Goal: Task Accomplishment & Management: Manage account settings

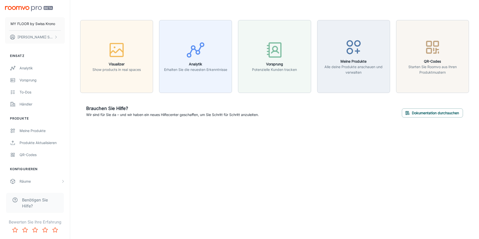
click at [181, 199] on div "MY FLOOR by [DEMOGRAPHIC_DATA] Krono [PERSON_NAME] Einsatz Analytik Vorsprung T…" at bounding box center [239, 119] width 479 height 239
click at [35, 41] on button "[PERSON_NAME]" at bounding box center [35, 37] width 60 height 13
click at [49, 132] on div at bounding box center [239, 119] width 479 height 239
click at [47, 132] on div "Meine Produkte" at bounding box center [42, 131] width 45 height 6
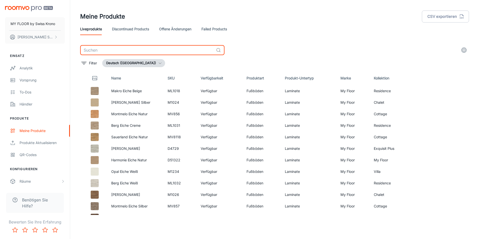
click at [106, 52] on input "text" at bounding box center [147, 50] width 134 height 10
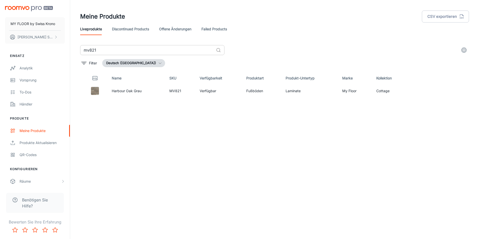
click at [127, 49] on input "mv821" at bounding box center [147, 50] width 134 height 10
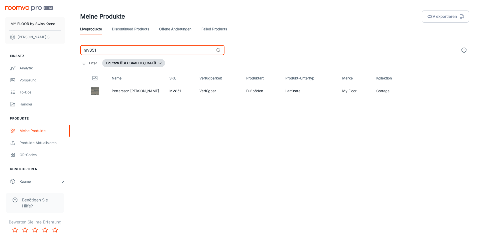
click at [138, 48] on input "mv851" at bounding box center [147, 50] width 134 height 10
click at [166, 50] on input "mv857" at bounding box center [147, 50] width 134 height 10
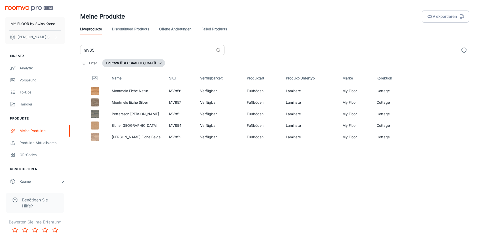
click at [139, 50] on input "mv85" at bounding box center [147, 50] width 134 height 10
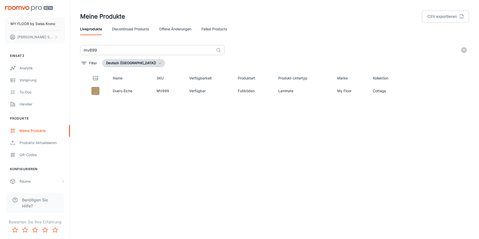
click at [123, 55] on input "mv899" at bounding box center [147, 50] width 134 height 10
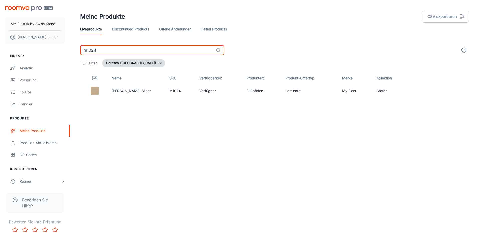
click at [253, 120] on div "Name SKU Verfügbarkeit Produktart Produkt-Untertyp Marke Kollektion [PERSON_NAM…" at bounding box center [274, 143] width 389 height 144
click at [105, 49] on input "m1024" at bounding box center [147, 50] width 134 height 10
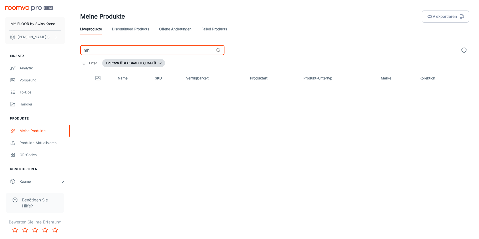
type input "m"
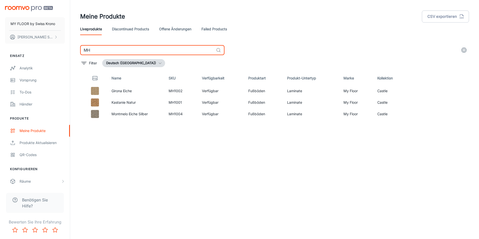
type input "M"
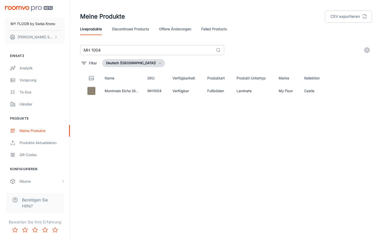
click at [133, 46] on input "MH 1004" at bounding box center [147, 50] width 134 height 10
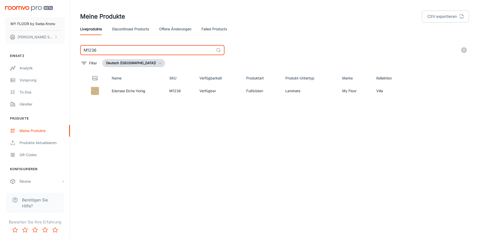
click at [451, 130] on div "Name SKU Verfügbarkeit Produktart Produkt-Untertyp Marke Kollektion Edersee Eic…" at bounding box center [274, 143] width 389 height 144
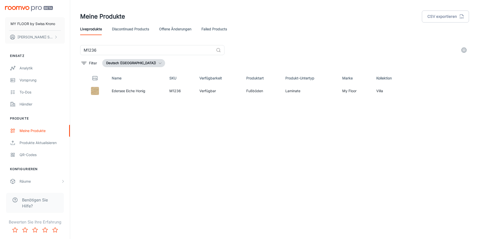
click at [408, 162] on div "Name SKU Verfügbarkeit Produktart Produkt-Untertyp Marke Kollektion Edersee Eic…" at bounding box center [274, 143] width 389 height 144
drag, startPoint x: 395, startPoint y: 171, endPoint x: 400, endPoint y: 170, distance: 5.1
click at [395, 171] on div "Name SKU Verfügbarkeit Produktart Produkt-Untertyp Marke Kollektion Edersee Eic…" at bounding box center [274, 143] width 389 height 144
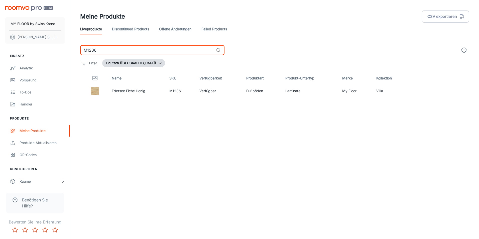
click at [123, 51] on input "M1236" at bounding box center [147, 50] width 134 height 10
click at [162, 51] on input "M1236" at bounding box center [147, 50] width 134 height 10
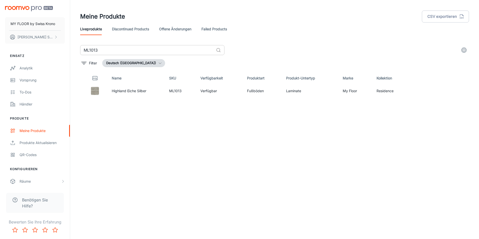
click at [151, 49] on input "ML1013" at bounding box center [147, 50] width 134 height 10
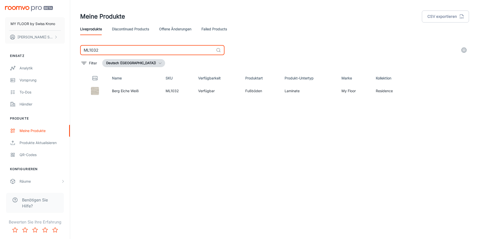
click at [135, 163] on div "Name SKU Verfügbarkeit Produktart Produkt-Untertyp Marke Kollektion Berg Eiche …" at bounding box center [274, 143] width 389 height 144
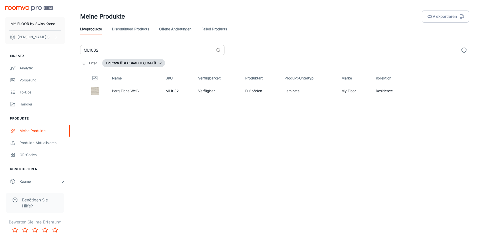
click at [139, 48] on input "ML1032" at bounding box center [147, 50] width 134 height 10
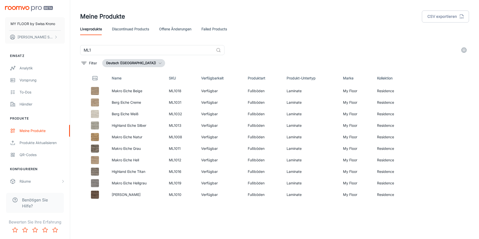
click at [249, 37] on header "Meine Produkte CSV exportieren Liveprodukte Discontinued Products offene Änderu…" at bounding box center [274, 22] width 401 height 45
click at [171, 221] on div "Meine Produkte CSV exportieren Liveprodukte Discontinued Products offene Änderu…" at bounding box center [274, 117] width 409 height 235
click at [309, 33] on div "Liveprodukte Discontinued Products offene Änderungen Failed Products" at bounding box center [274, 29] width 389 height 12
click at [315, 29] on div "Liveprodukte Discontinued Products offene Änderungen Failed Products" at bounding box center [274, 29] width 389 height 12
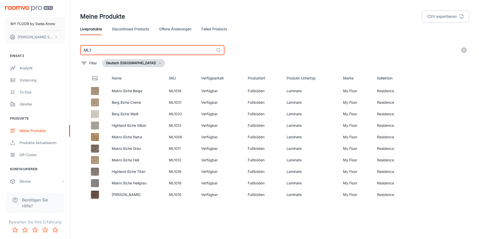
drag, startPoint x: 113, startPoint y: 52, endPoint x: 65, endPoint y: 48, distance: 47.5
click at [65, 48] on div "MY FLOOR by [DEMOGRAPHIC_DATA] Krono [PERSON_NAME] Einsatz Analytik Vorsprung T…" at bounding box center [239, 117] width 479 height 235
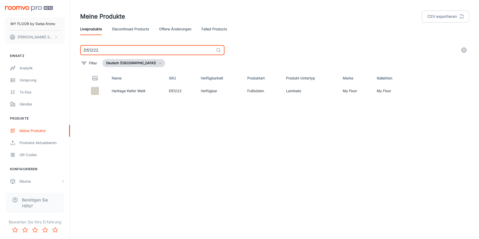
type input "D51222"
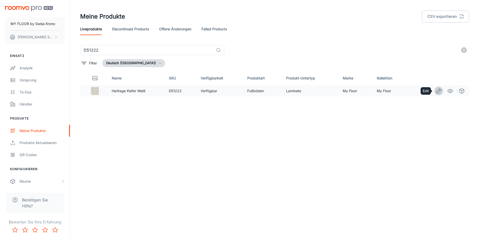
click at [439, 91] on icon "Edit" at bounding box center [439, 91] width 6 height 6
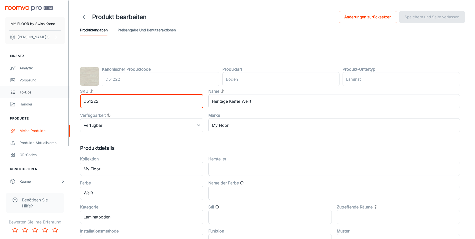
drag, startPoint x: 100, startPoint y: 100, endPoint x: 54, endPoint y: 93, distance: 46.3
click at [54, 93] on div "MY FLOOR by [DEMOGRAPHIC_DATA] Krono [PERSON_NAME] Einsatz Analytik Vorsprung T…" at bounding box center [237, 198] width 475 height 396
paste input "MV8124"
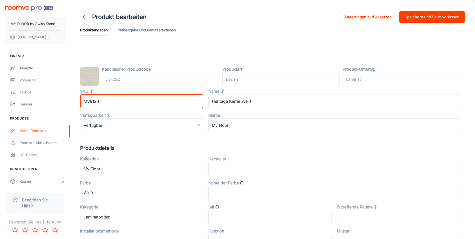
type input "MV8124"
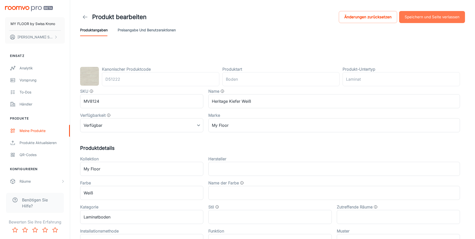
click at [436, 20] on button "Speichern und Seite verlassen" at bounding box center [432, 17] width 66 height 12
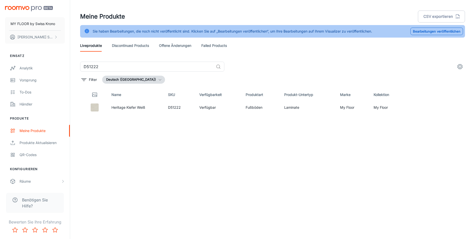
click at [263, 139] on div "Name SKU Verfügbarkeit Produktart Produkt-Untertyp Marke Kollektion Heritage Ki…" at bounding box center [272, 160] width 385 height 144
drag, startPoint x: 118, startPoint y: 67, endPoint x: 72, endPoint y: 60, distance: 47.0
click at [72, 60] on div "Meine Produkte CSV exportieren Sie haben Bearbeitungen, die noch nicht veröffen…" at bounding box center [272, 126] width 405 height 252
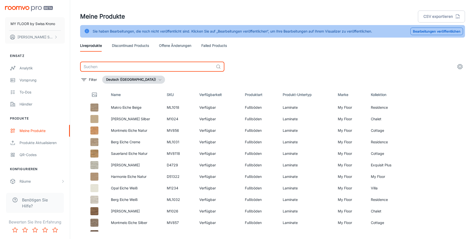
click at [108, 68] on input "text" at bounding box center [147, 67] width 134 height 10
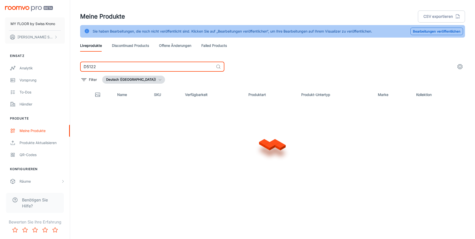
type input "D51222"
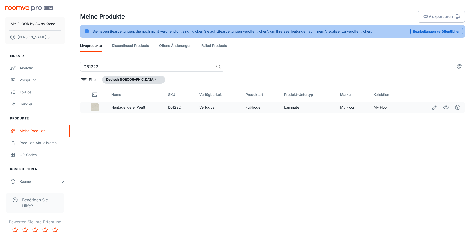
click at [171, 109] on td "D51222" at bounding box center [179, 108] width 31 height 12
click at [163, 108] on td "Heritage Kiefer Weiß" at bounding box center [136, 108] width 57 height 12
click at [148, 107] on p "Heritage Kiefer Weiß" at bounding box center [136, 108] width 49 height 6
click at [434, 106] on icon "Edit" at bounding box center [435, 108] width 6 height 6
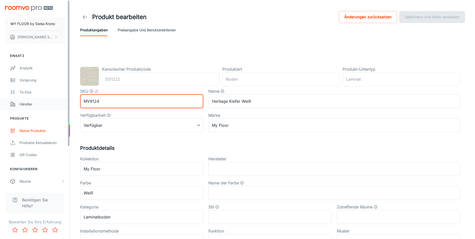
drag, startPoint x: 109, startPoint y: 103, endPoint x: 60, endPoint y: 103, distance: 48.9
click at [61, 103] on div "MY FLOOR by [DEMOGRAPHIC_DATA] Krono [PERSON_NAME] Einsatz Analytik Vorsprung T…" at bounding box center [237, 198] width 475 height 396
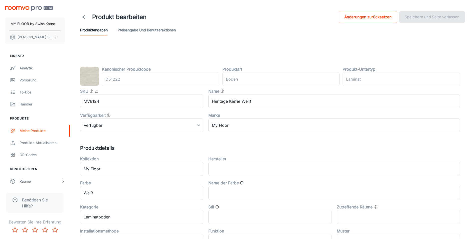
click at [136, 57] on div "Kanonischer Produktcode D51222 ​ Produktart Boden ​ Produkt-Untertyp Laminat ​ …" at bounding box center [272, 205] width 397 height 318
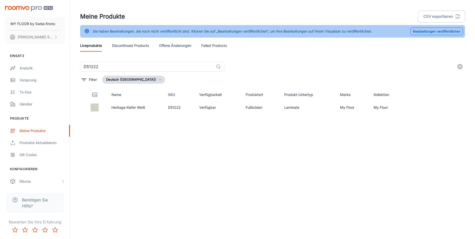
click at [170, 165] on div "Name SKU Verfügbarkeit Produktart Produkt-Untertyp Marke Kollektion Heritage Ki…" at bounding box center [272, 160] width 385 height 144
click at [124, 49] on link "Discontinued Products" at bounding box center [130, 46] width 37 height 12
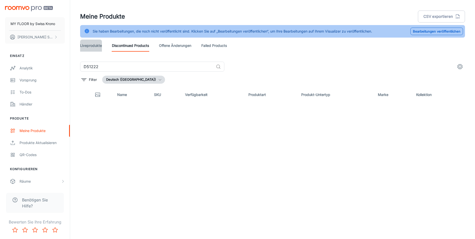
click at [88, 47] on link "Liveprodukte" at bounding box center [91, 46] width 22 height 12
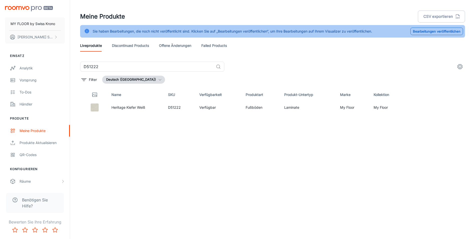
click at [175, 147] on div "Name SKU Verfügbarkeit Produktart Produkt-Untertyp Marke Kollektion Heritage Ki…" at bounding box center [272, 160] width 385 height 144
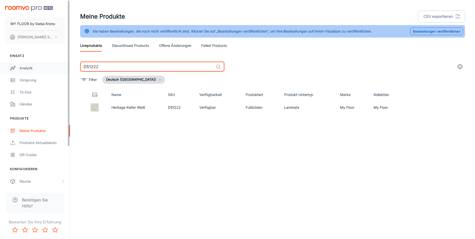
drag, startPoint x: 103, startPoint y: 66, endPoint x: 63, endPoint y: 66, distance: 39.1
click at [63, 66] on div "MY FLOOR by [DEMOGRAPHIC_DATA] Krono [PERSON_NAME] Einsatz Analytik Vorsprung T…" at bounding box center [237, 126] width 475 height 252
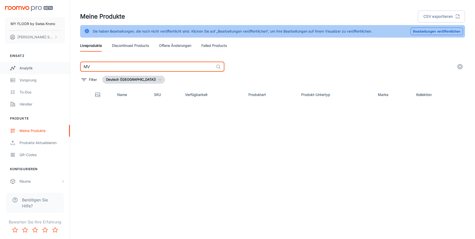
type input "M"
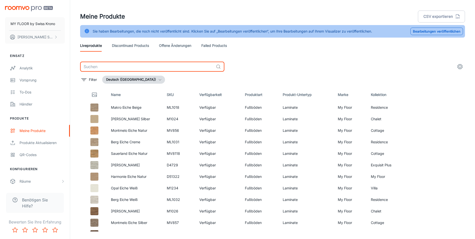
click at [113, 43] on link "Discontinued Products" at bounding box center [130, 46] width 37 height 12
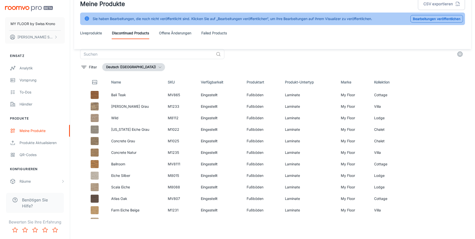
click at [173, 40] on header "Meine Produkte CSV exportieren Sie haben Bearbeitungen, die noch nicht veröffen…" at bounding box center [272, 18] width 397 height 62
click at [173, 37] on link "offene Änderungen" at bounding box center [175, 33] width 32 height 12
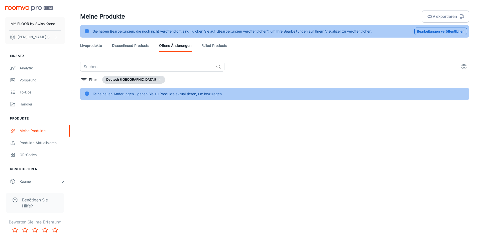
click at [205, 53] on header "Meine Produkte CSV exportieren Sie haben Bearbeitungen, die noch nicht veröffen…" at bounding box center [274, 31] width 401 height 62
click at [205, 50] on link "Failed Products" at bounding box center [215, 46] width 26 height 12
click at [139, 50] on link "Discontinued Products" at bounding box center [130, 46] width 37 height 12
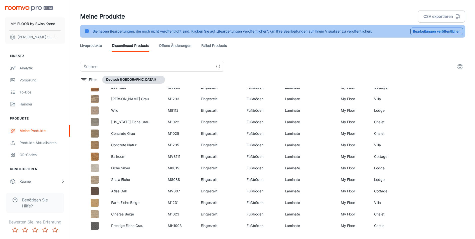
click at [102, 47] on div "Liveprodukte Discontinued Products offene Änderungen Failed Products" at bounding box center [272, 46] width 385 height 12
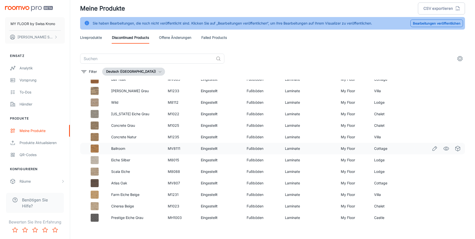
scroll to position [13, 0]
